Goal: Task Accomplishment & Management: Manage account settings

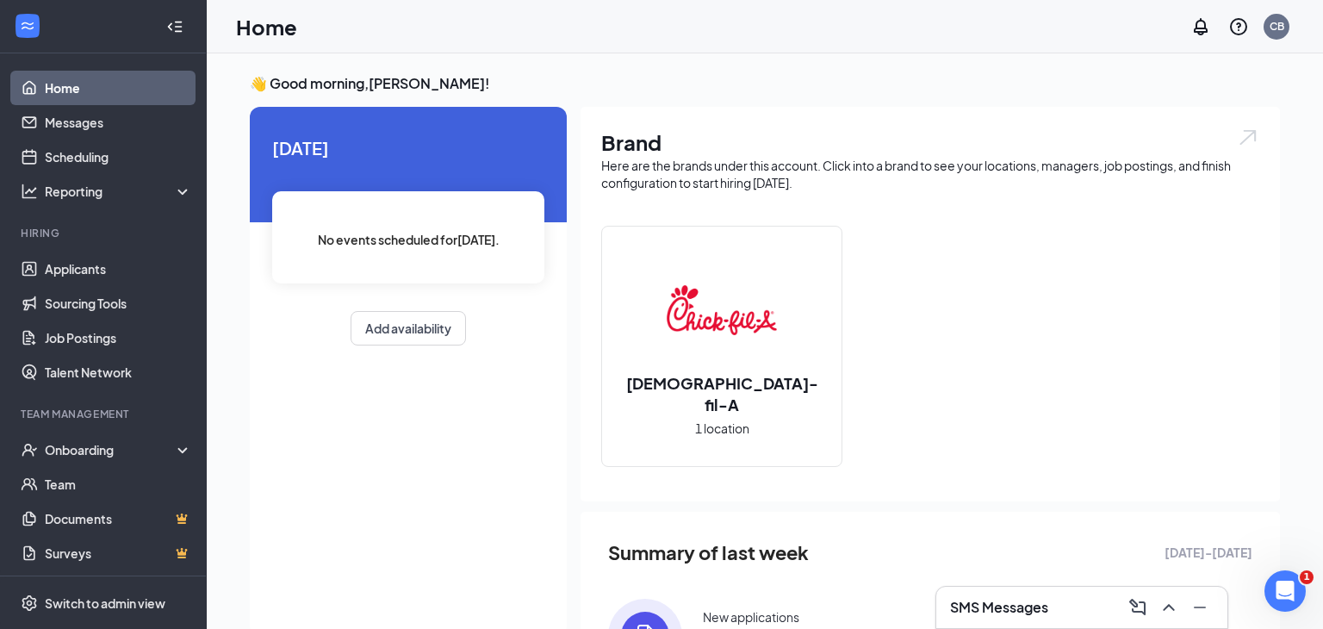
click at [959, 593] on div "SMS Messages" at bounding box center [1082, 607] width 264 height 28
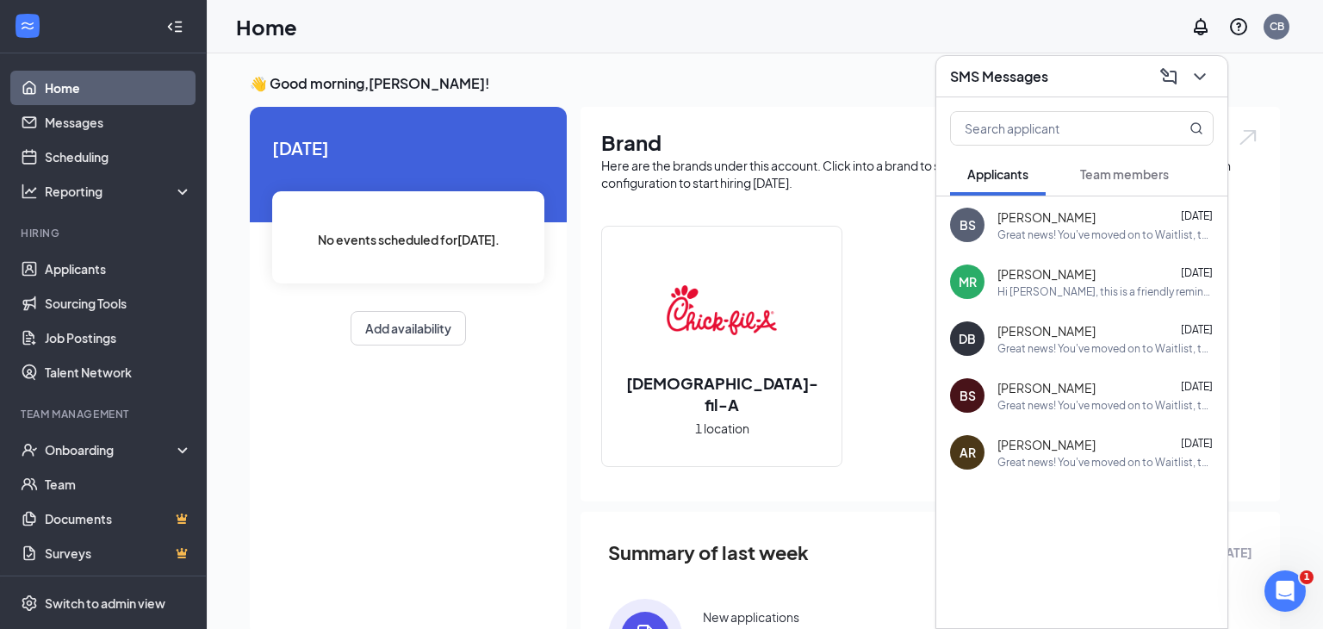
click at [1004, 81] on h3 "SMS Messages" at bounding box center [999, 76] width 98 height 19
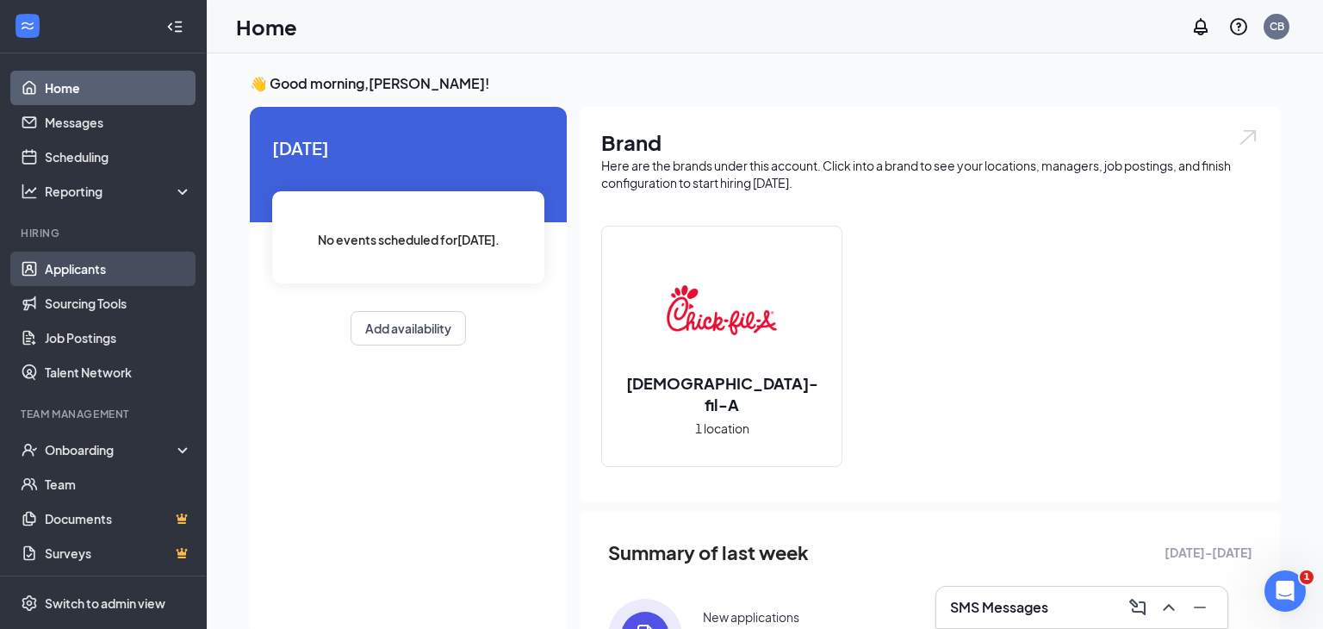
click at [75, 277] on link "Applicants" at bounding box center [118, 269] width 147 height 34
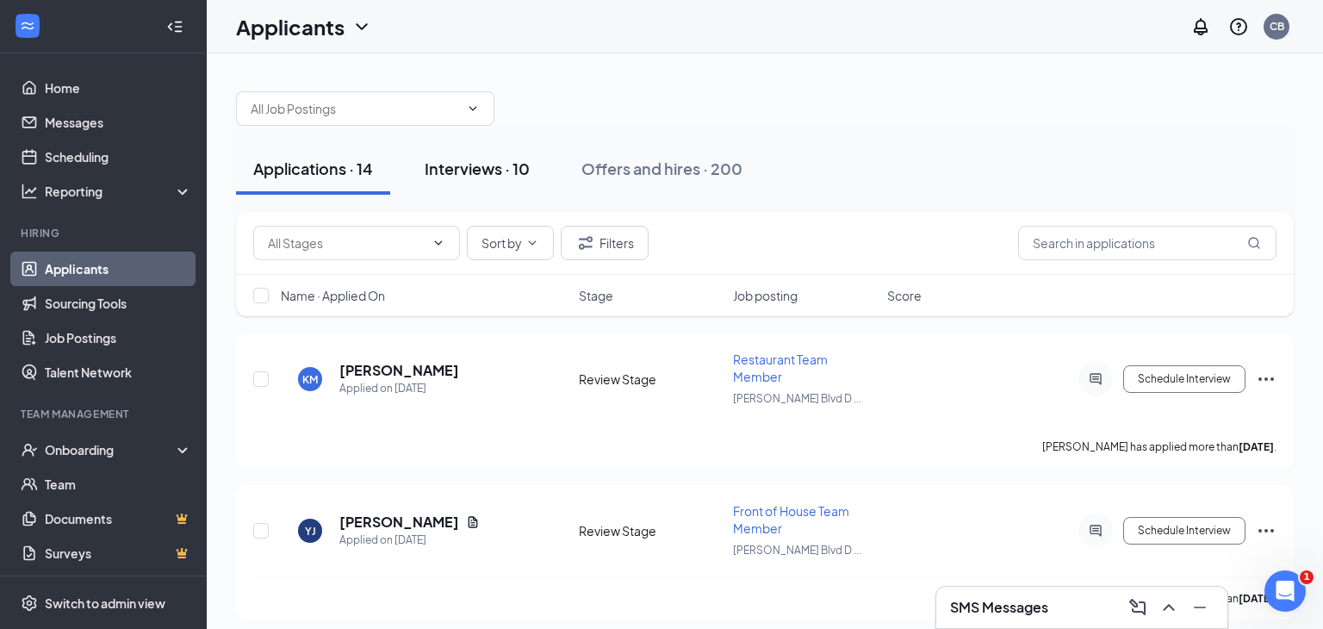
click at [438, 189] on button "Interviews · 10" at bounding box center [477, 169] width 140 height 52
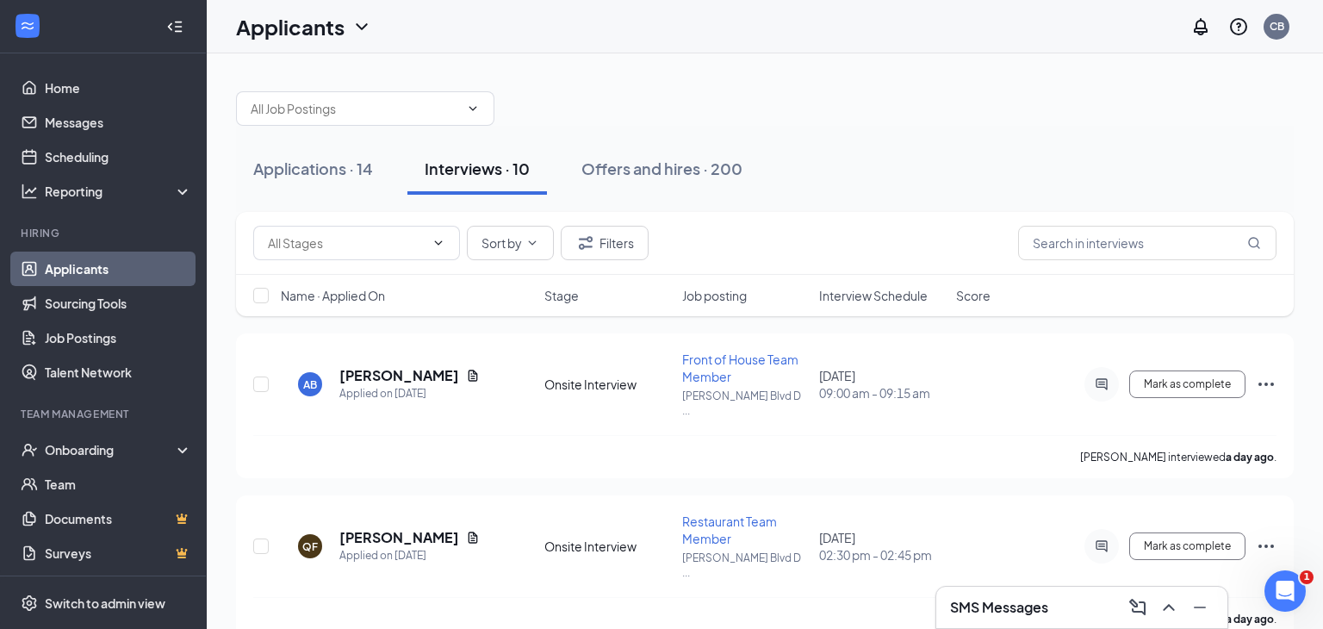
click at [842, 289] on span "Interview Schedule" at bounding box center [873, 295] width 109 height 17
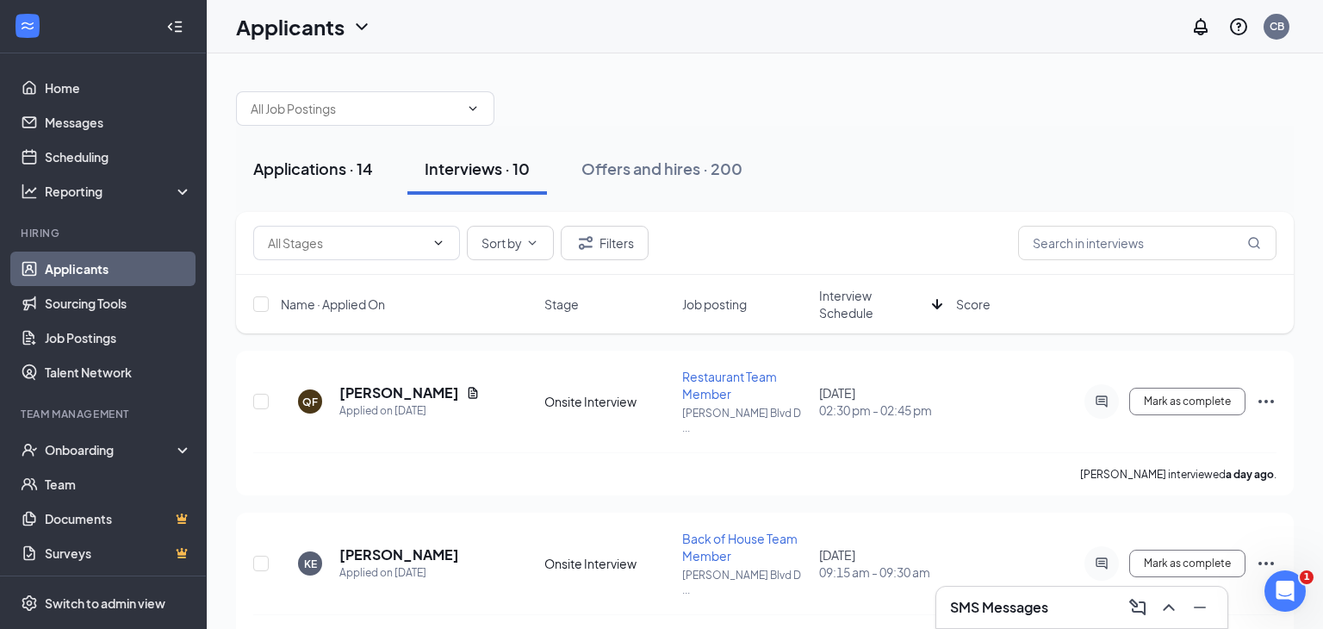
click at [351, 158] on div "Applications · 14" at bounding box center [313, 169] width 120 height 22
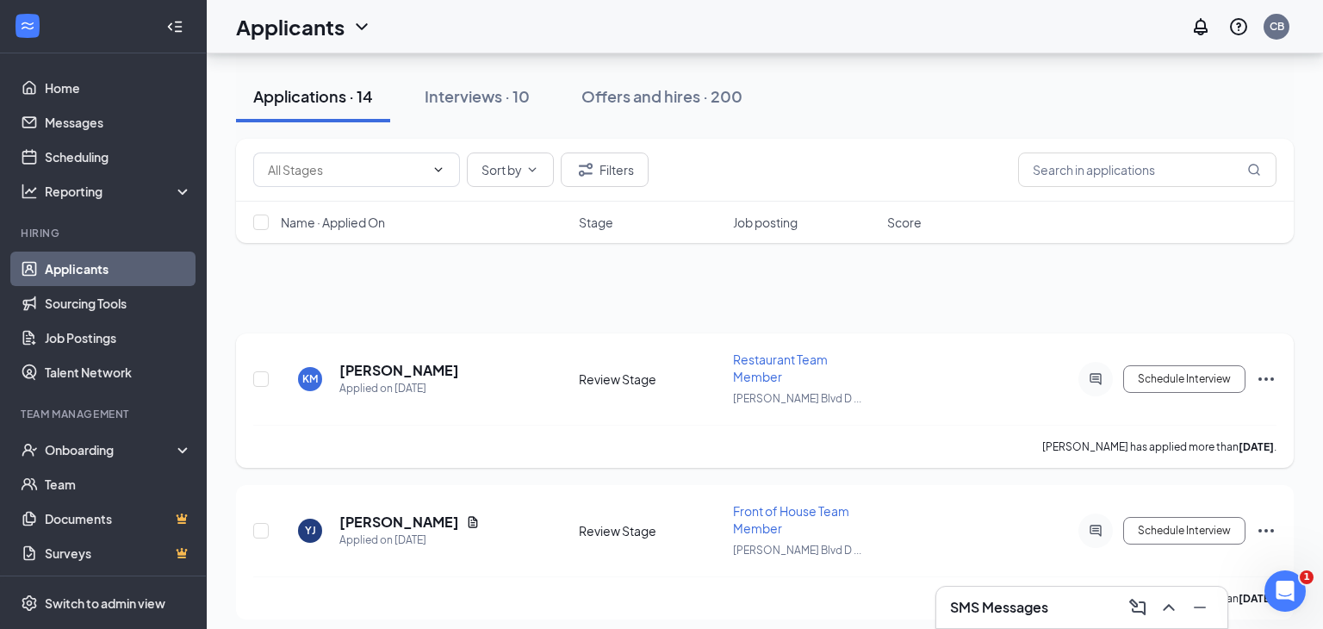
scroll to position [1195, 0]
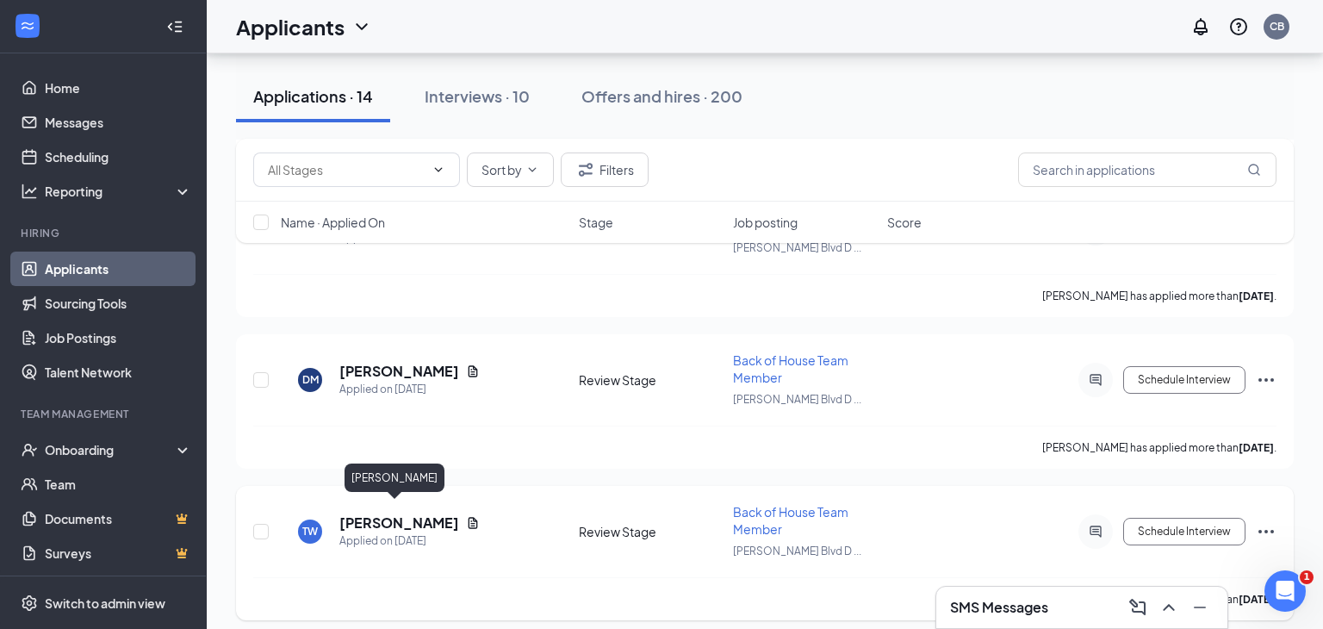
click at [408, 513] on h5 "[PERSON_NAME]" at bounding box center [399, 522] width 120 height 19
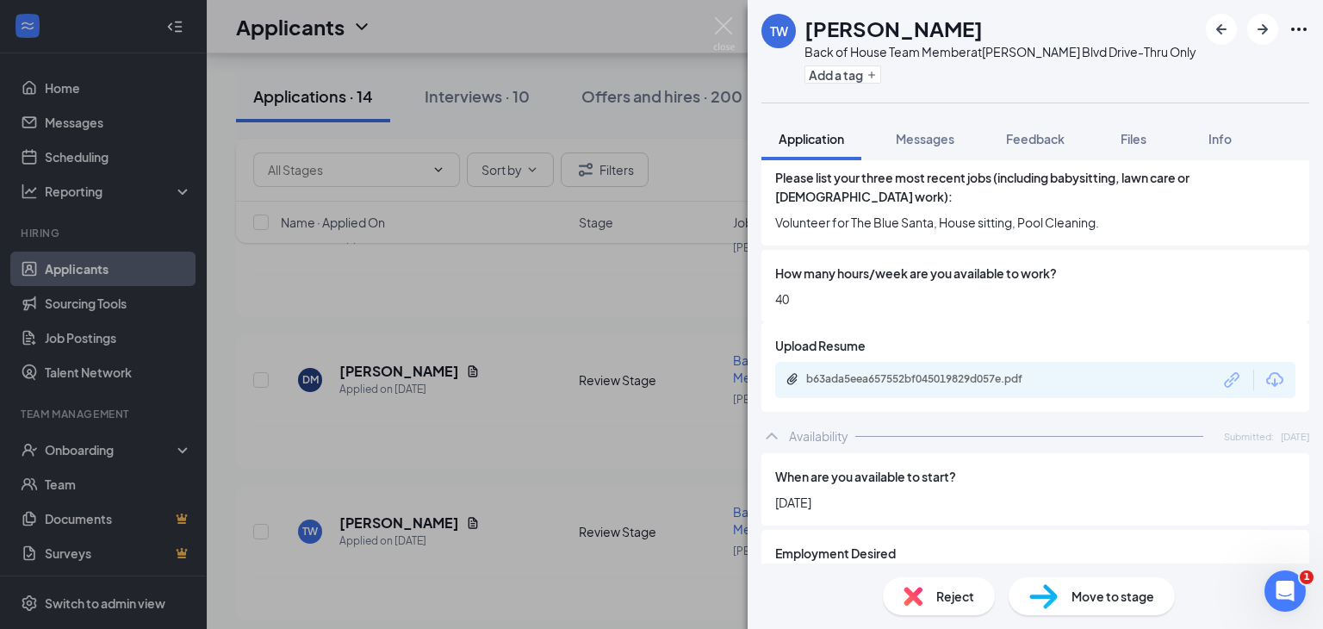
scroll to position [1550, 0]
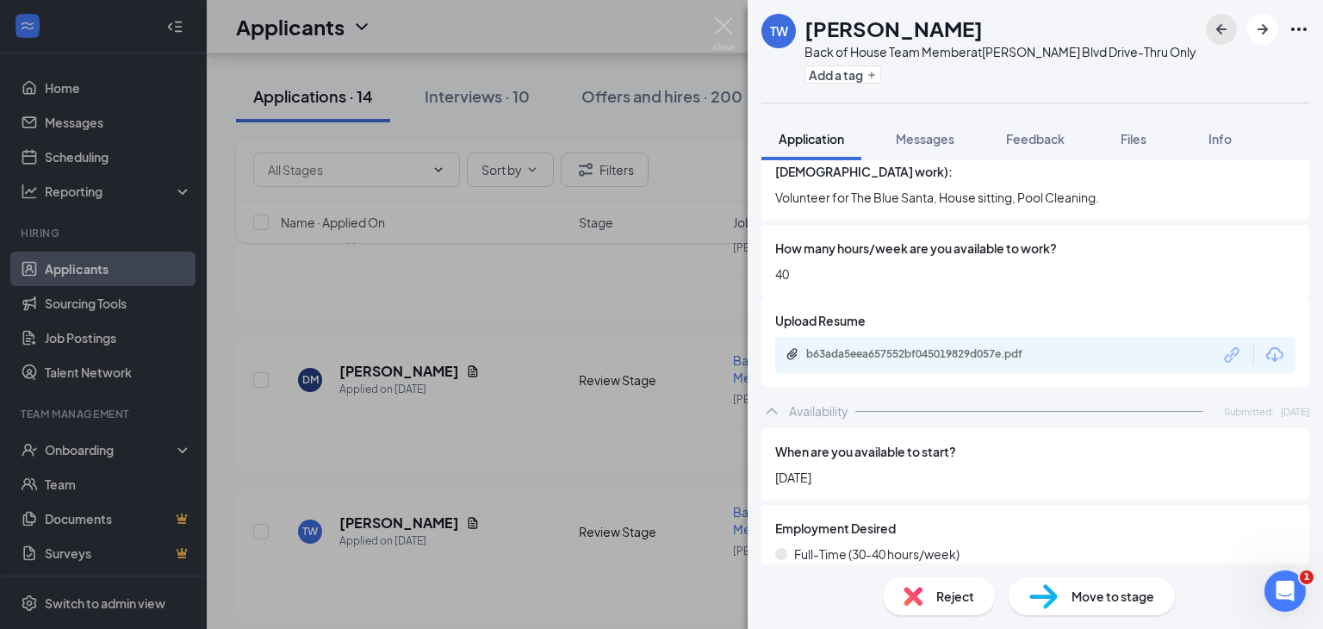
click at [1209, 34] on button "button" at bounding box center [1221, 29] width 31 height 31
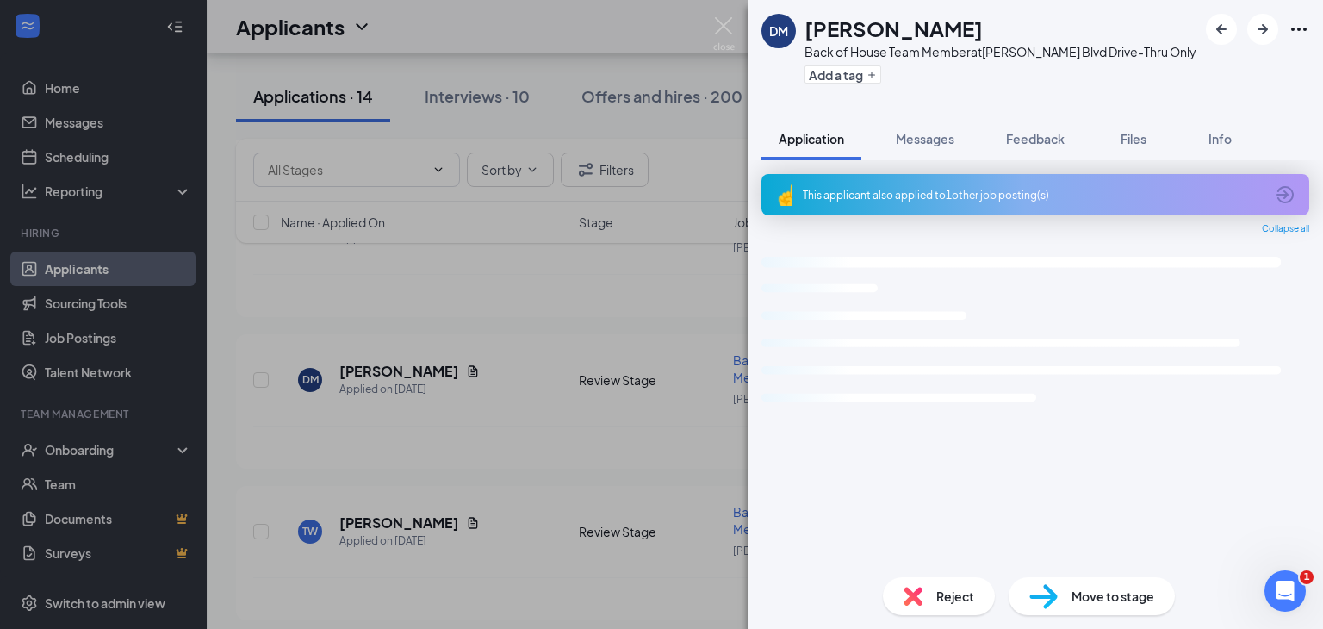
click at [881, 190] on div "This applicant also applied to 1 other job posting(s)" at bounding box center [1034, 195] width 462 height 15
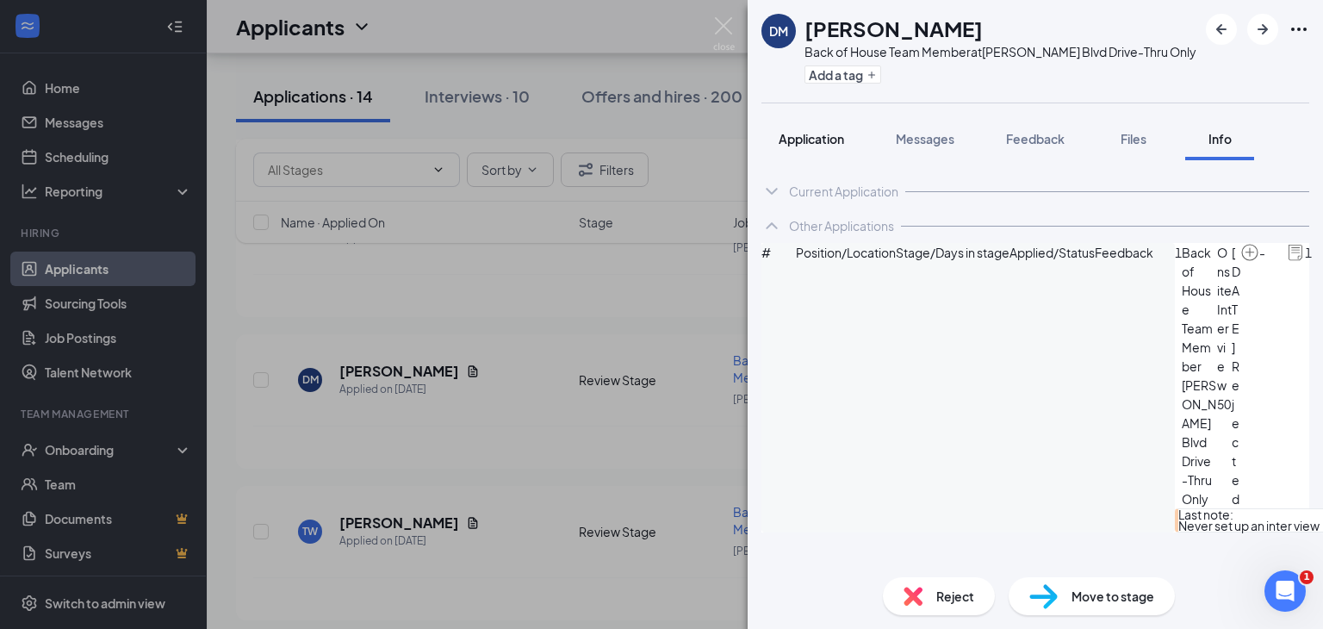
click at [830, 139] on span "Application" at bounding box center [811, 139] width 65 height 16
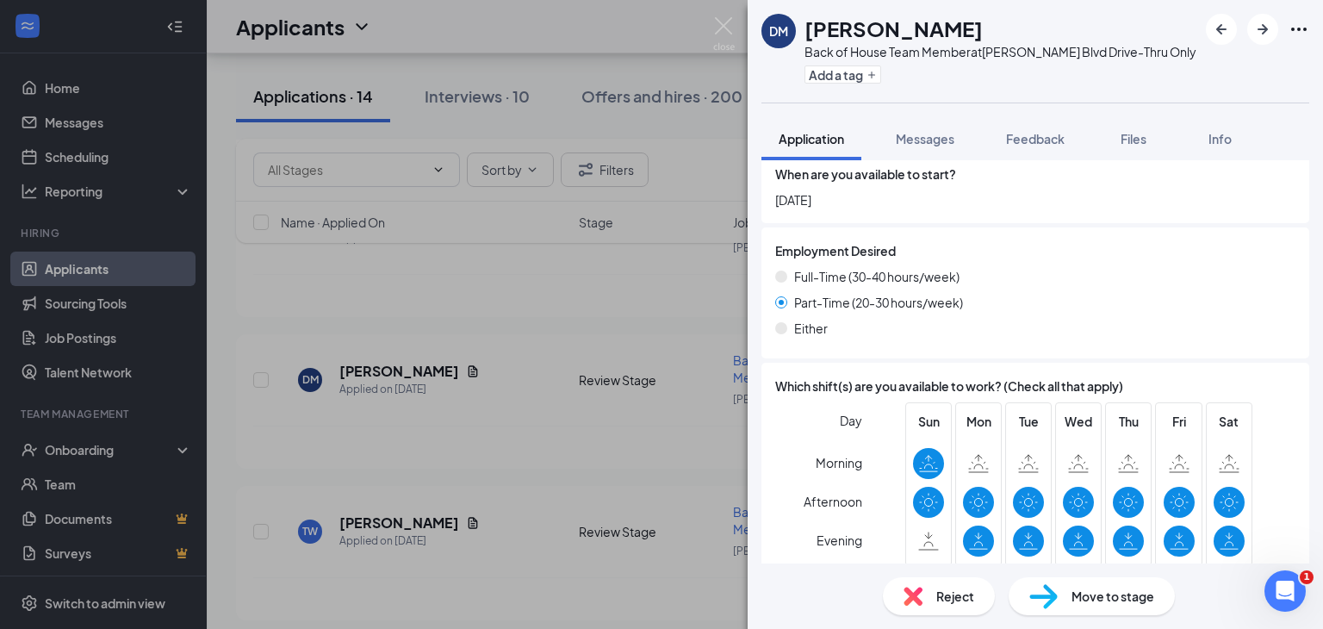
scroll to position [1655, 0]
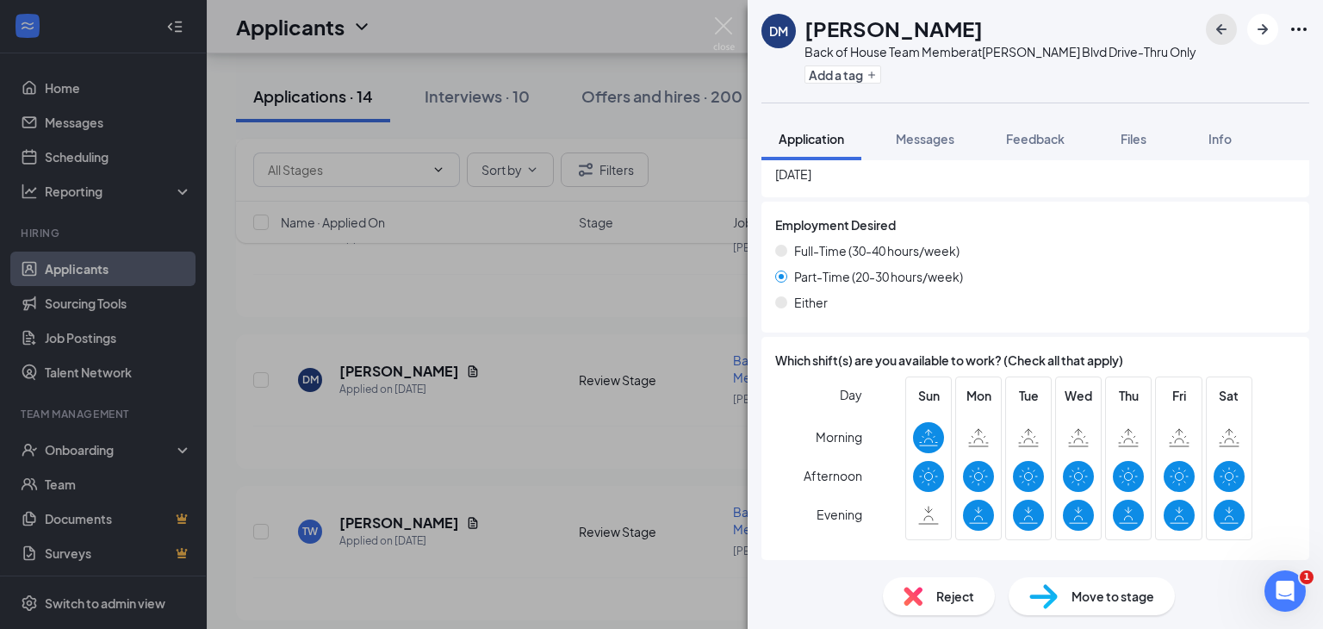
click at [1227, 33] on icon "ArrowLeftNew" at bounding box center [1221, 29] width 21 height 21
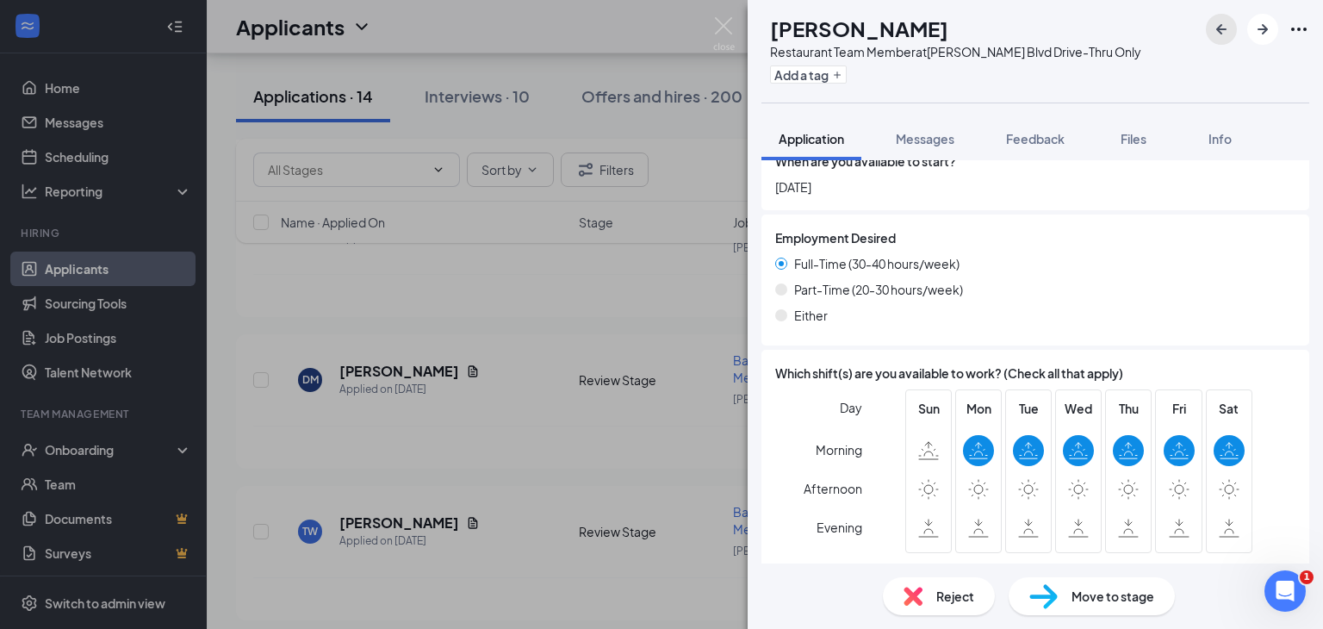
scroll to position [1584, 0]
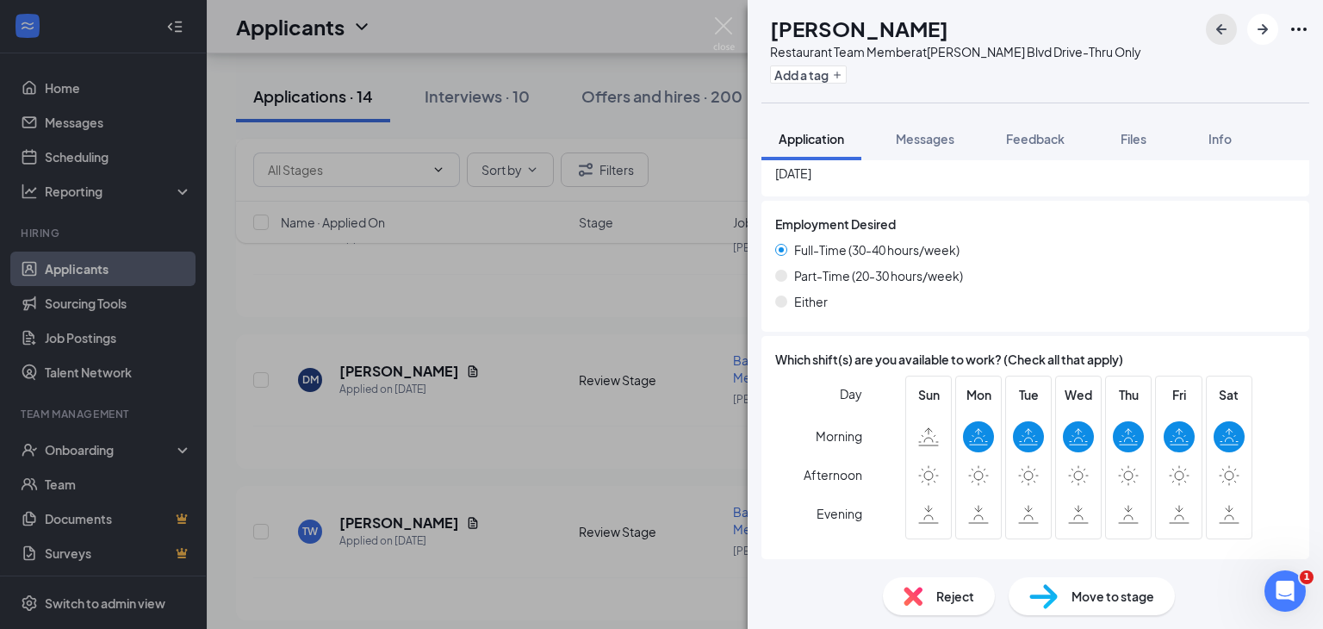
click at [1215, 25] on icon "ArrowLeftNew" at bounding box center [1221, 29] width 21 height 21
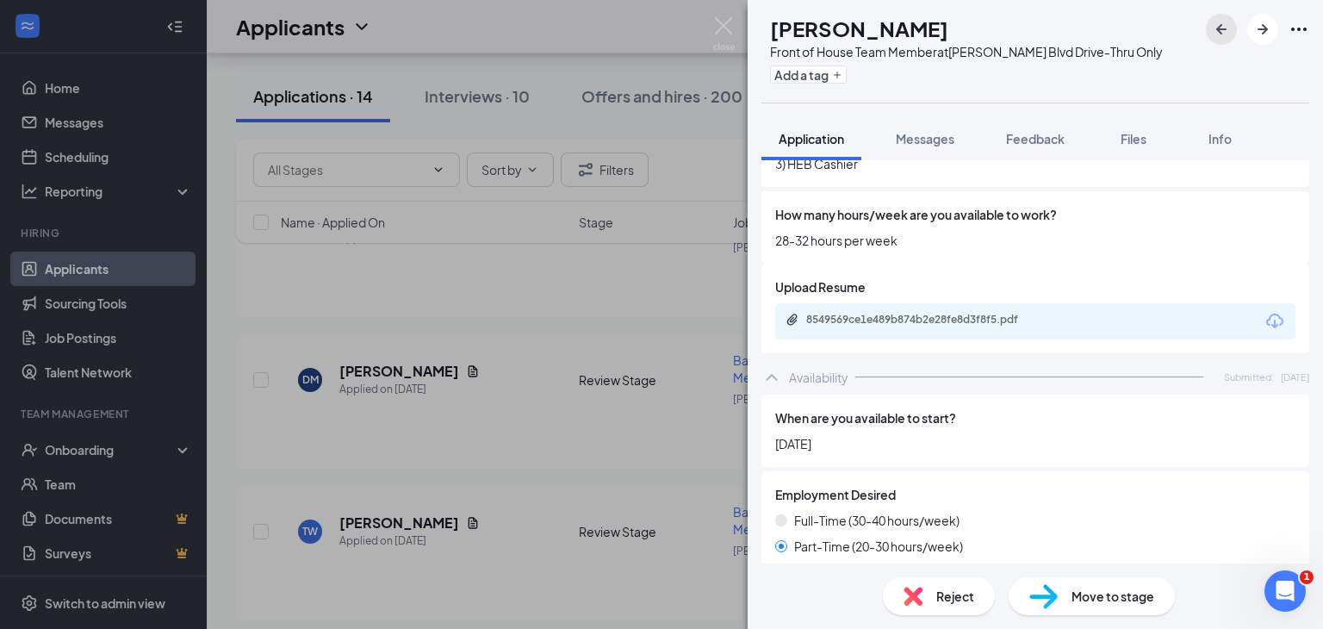
scroll to position [1440, 0]
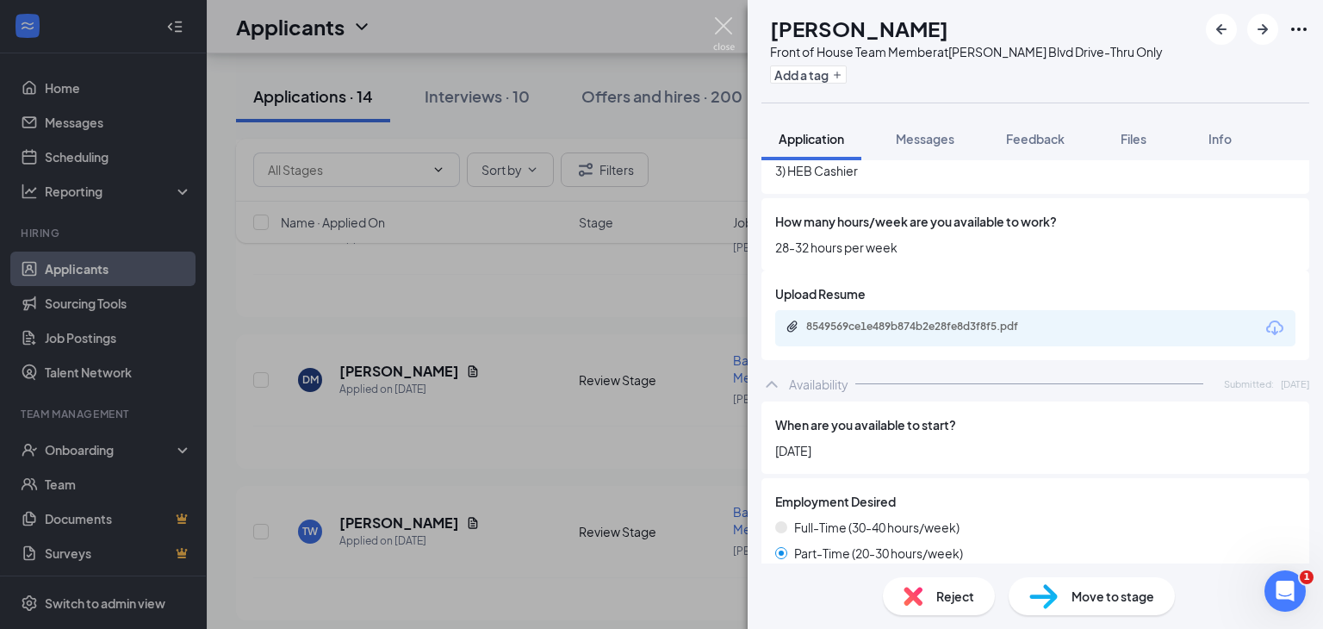
click at [718, 32] on img at bounding box center [724, 34] width 22 height 34
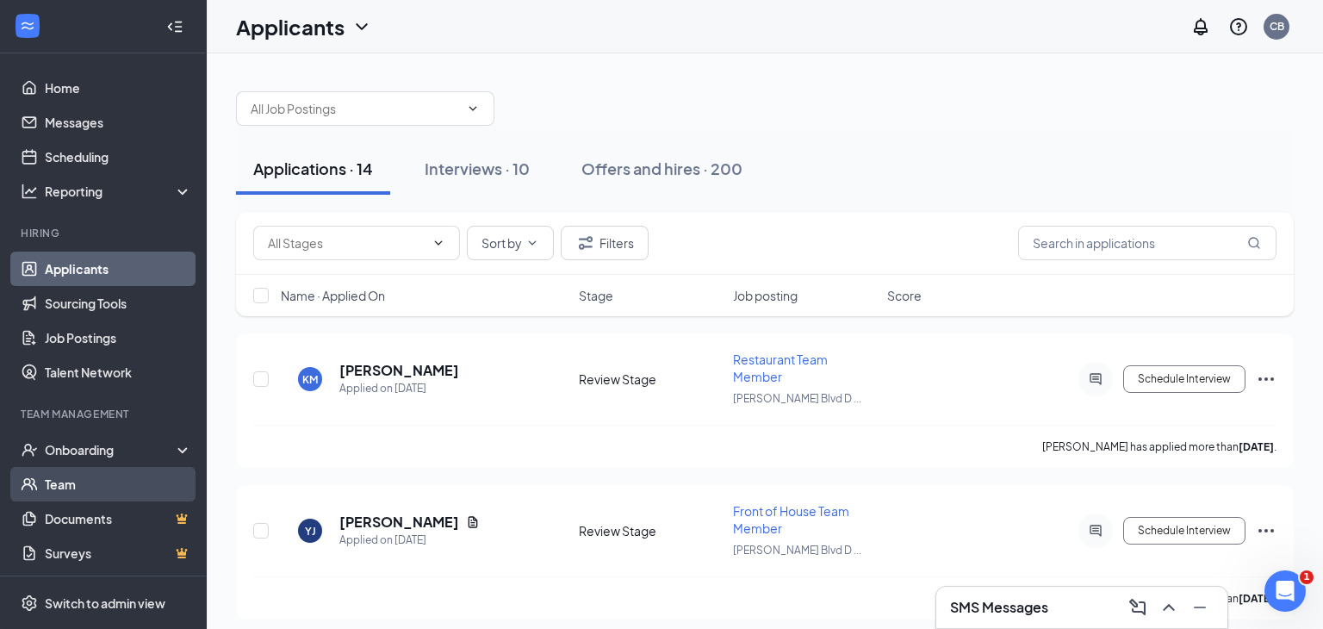
click at [84, 495] on link "Team" at bounding box center [118, 484] width 147 height 34
